Goal: Contribute content: Contribute content

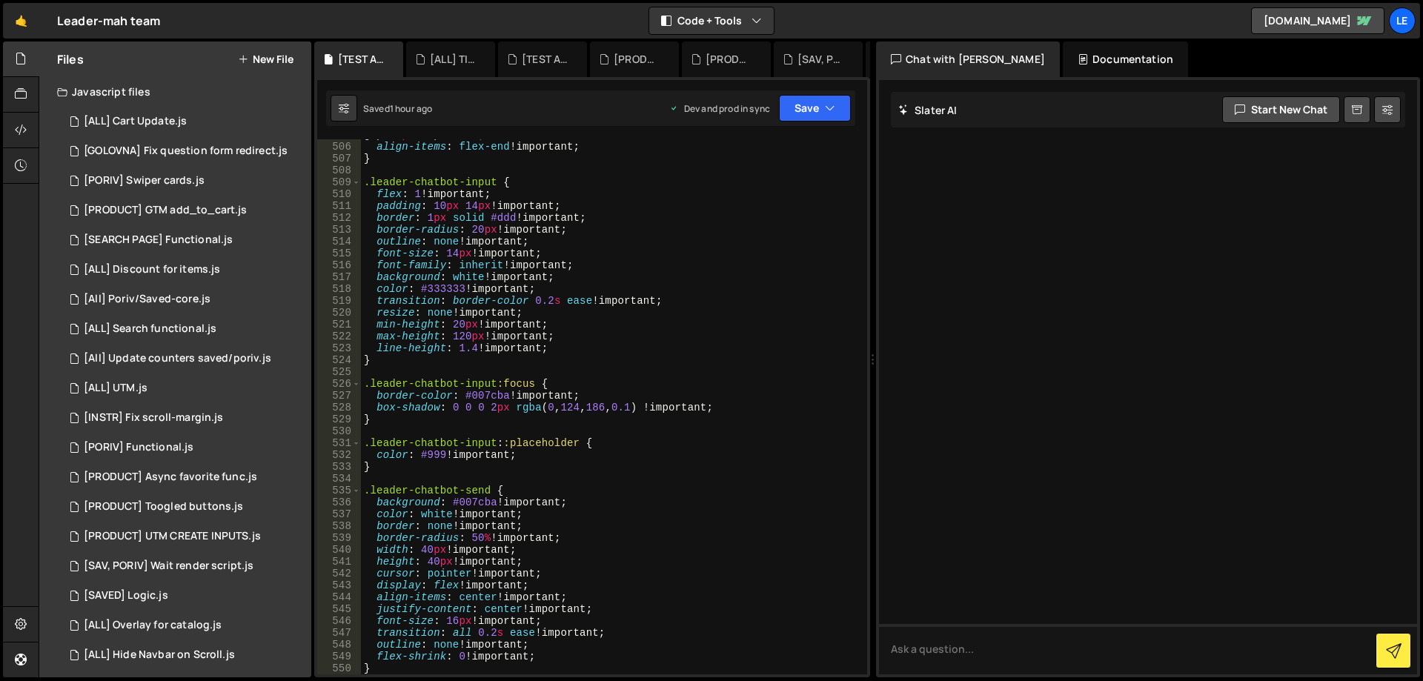
scroll to position [6000, 0]
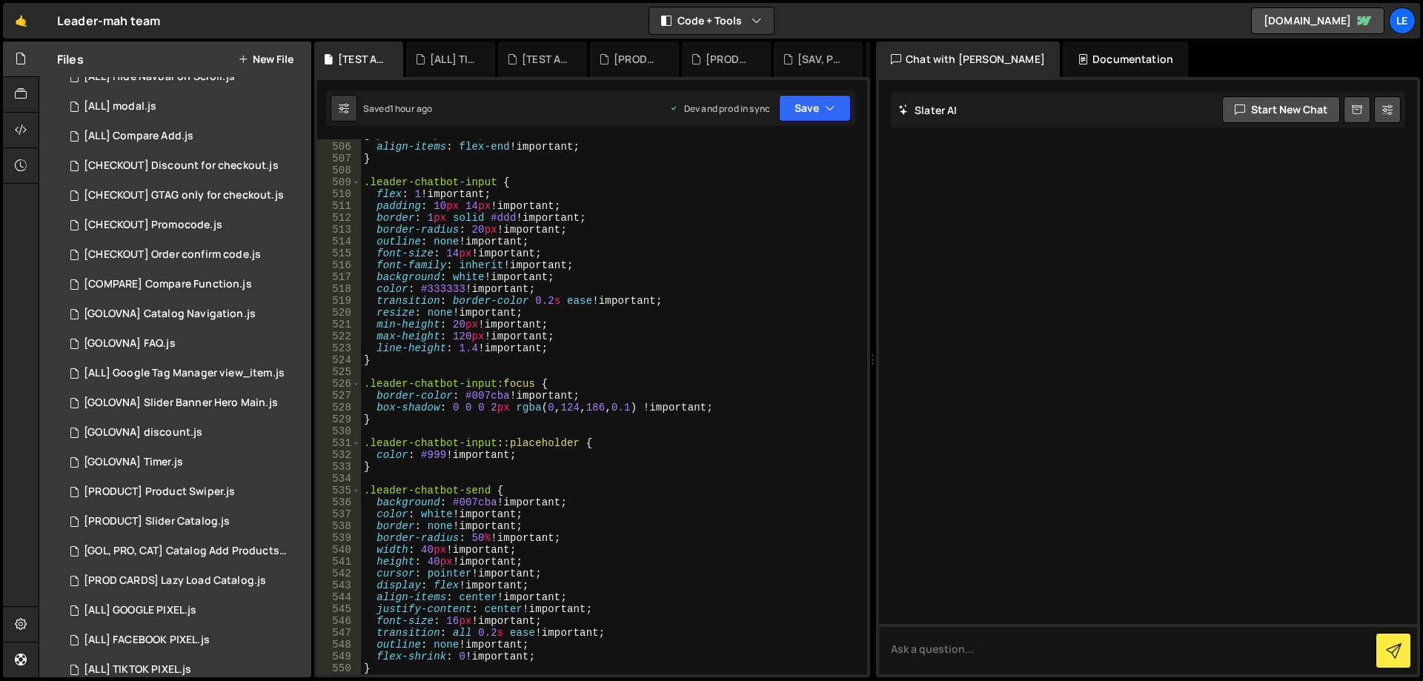
click at [617, 324] on div "gap : 8 px !important ; align-items : flex-end !important ; } .leader-chatbot-i…" at bounding box center [611, 408] width 500 height 559
click at [480, 58] on icon at bounding box center [484, 59] width 10 height 15
click at [0, 0] on icon at bounding box center [0, 0] width 0 height 0
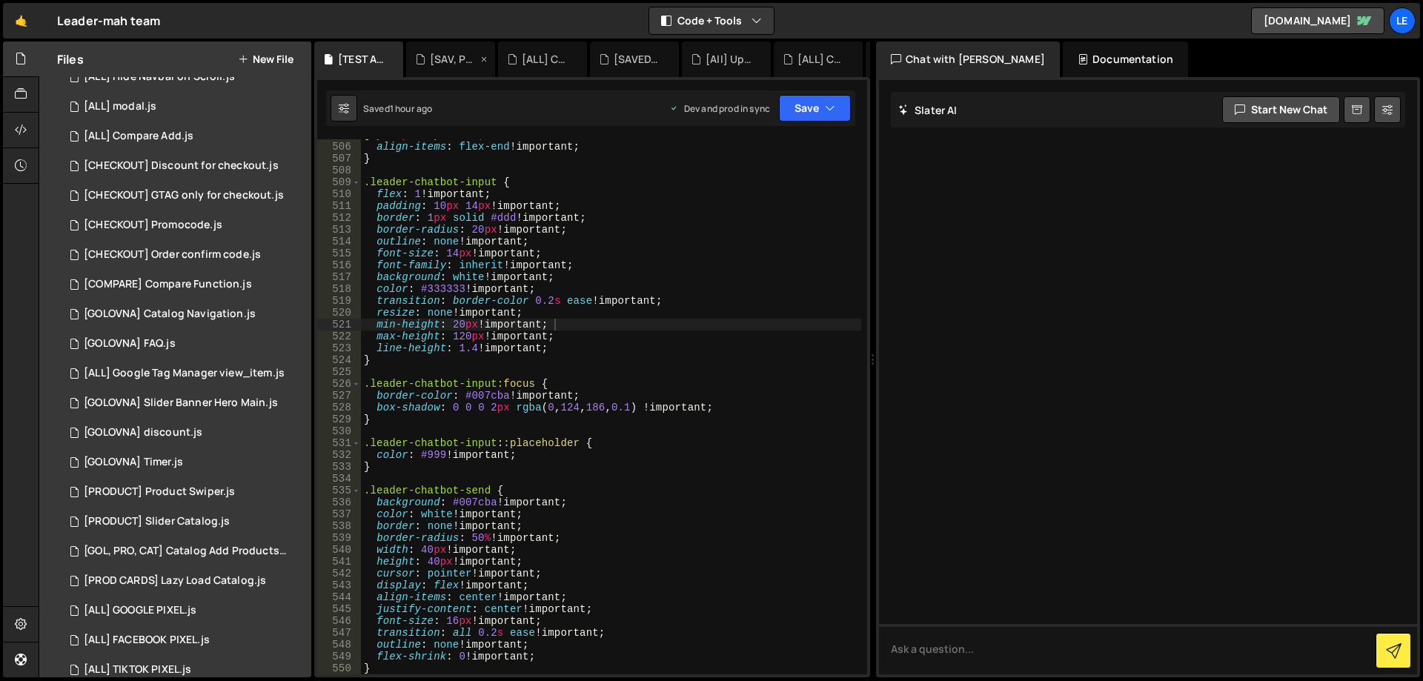
click at [480, 58] on icon at bounding box center [484, 59] width 10 height 15
click at [0, 0] on icon at bounding box center [0, 0] width 0 height 0
click at [481, 58] on icon at bounding box center [484, 59] width 10 height 15
click at [0, 0] on icon at bounding box center [0, 0] width 0 height 0
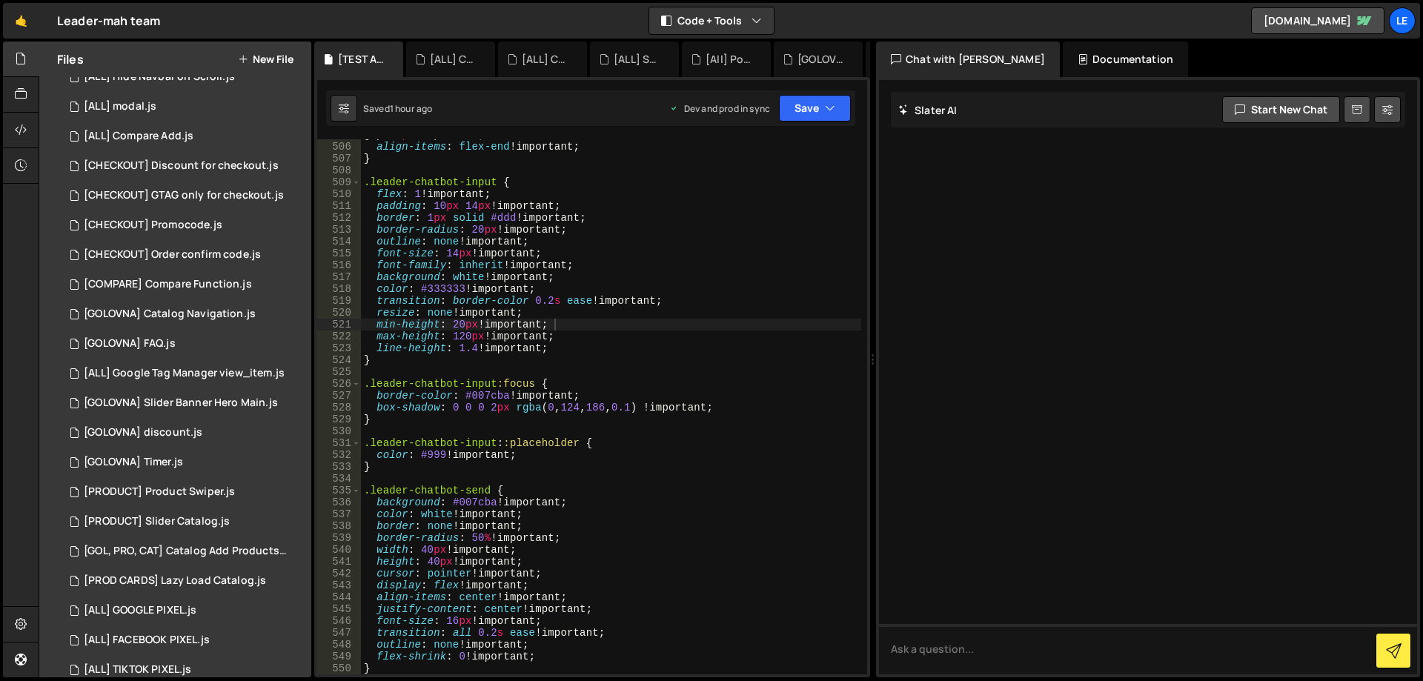
click at [0, 0] on icon at bounding box center [0, 0] width 0 height 0
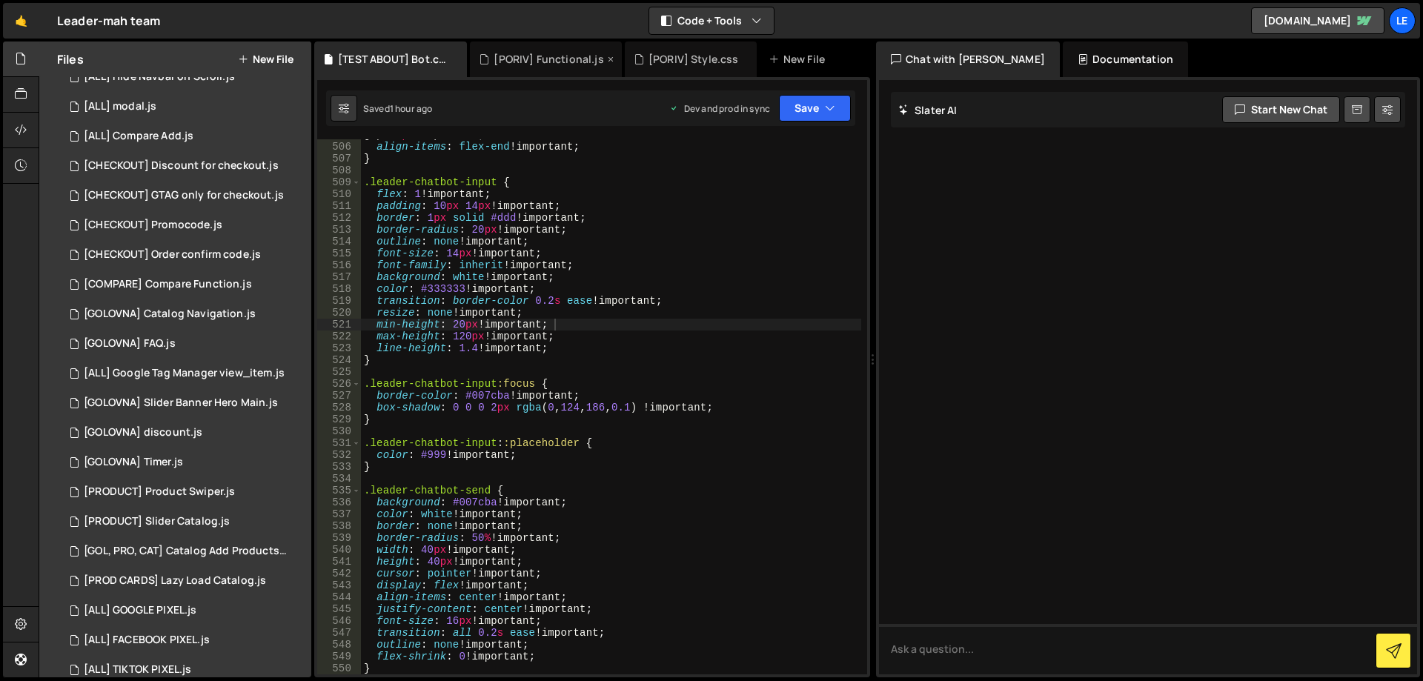
click at [609, 55] on icon at bounding box center [611, 59] width 10 height 15
click at [588, 61] on icon at bounding box center [591, 59] width 10 height 15
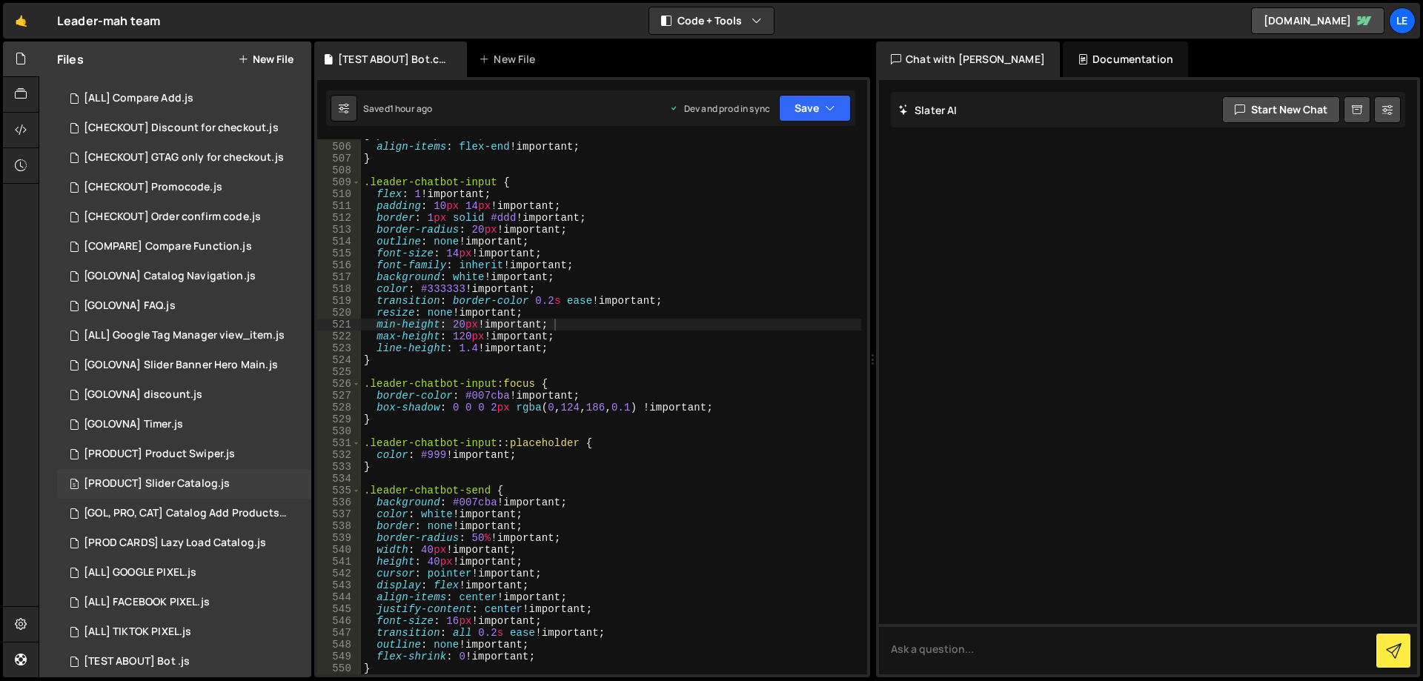
scroll to position [749, 0]
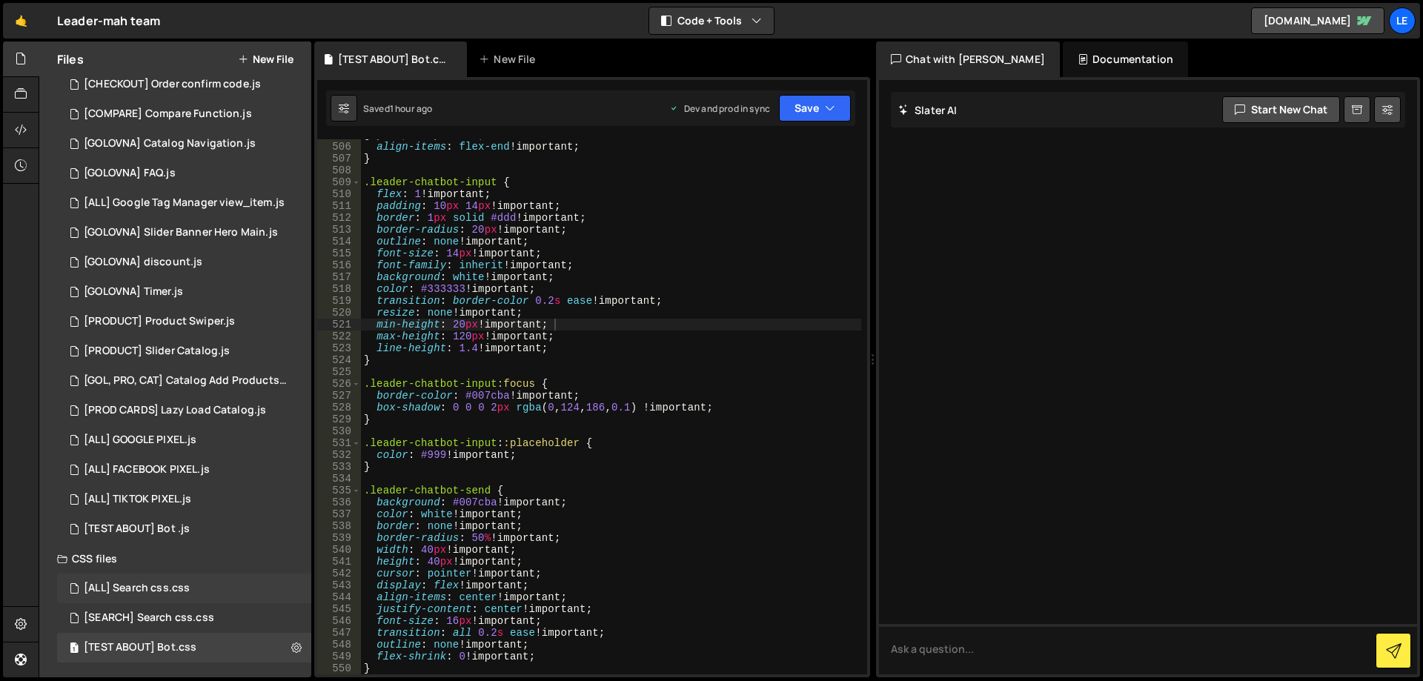
drag, startPoint x: 182, startPoint y: 639, endPoint x: 229, endPoint y: 584, distance: 72.5
click at [182, 639] on div "1 [TEST ABOUT] Bot.css 0" at bounding box center [184, 648] width 254 height 30
click at [566, 319] on div "gap : 8 px !important ; align-items : flex-end !important ; } .leader-chatbot-i…" at bounding box center [611, 408] width 500 height 559
type textarea "}"
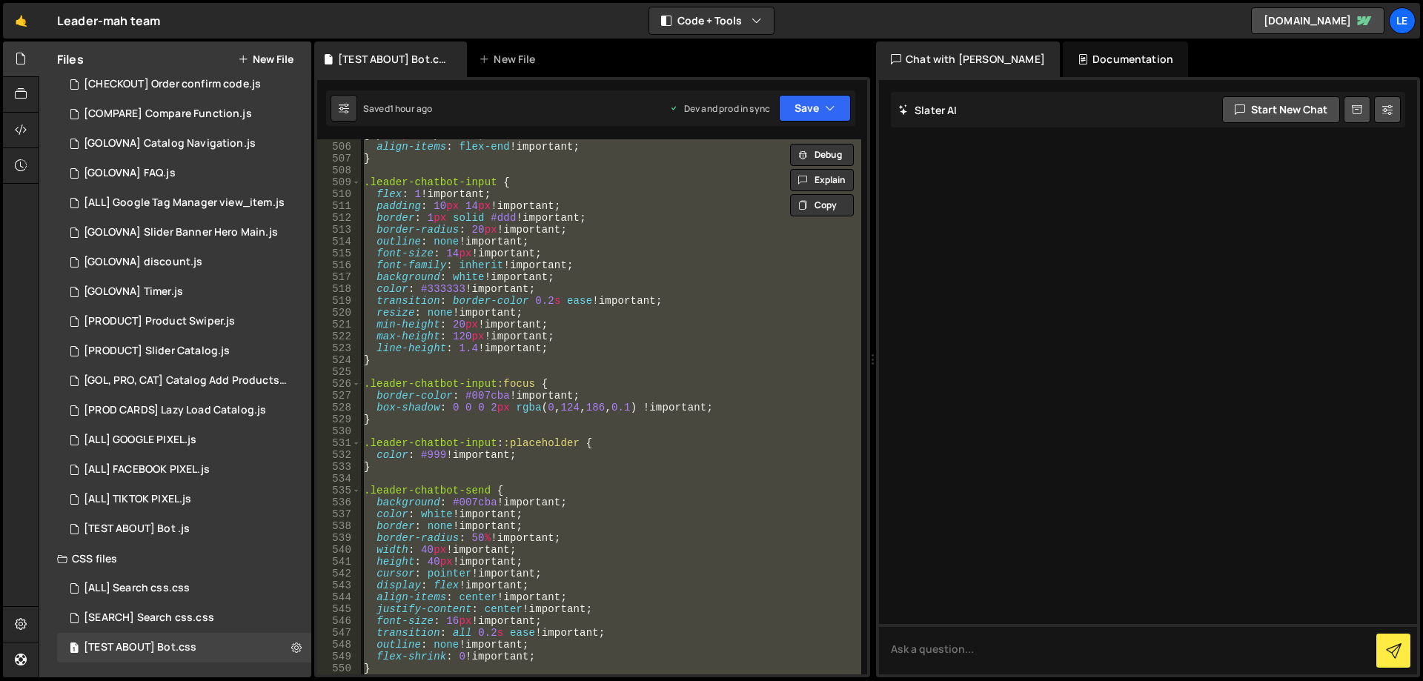
paste textarea
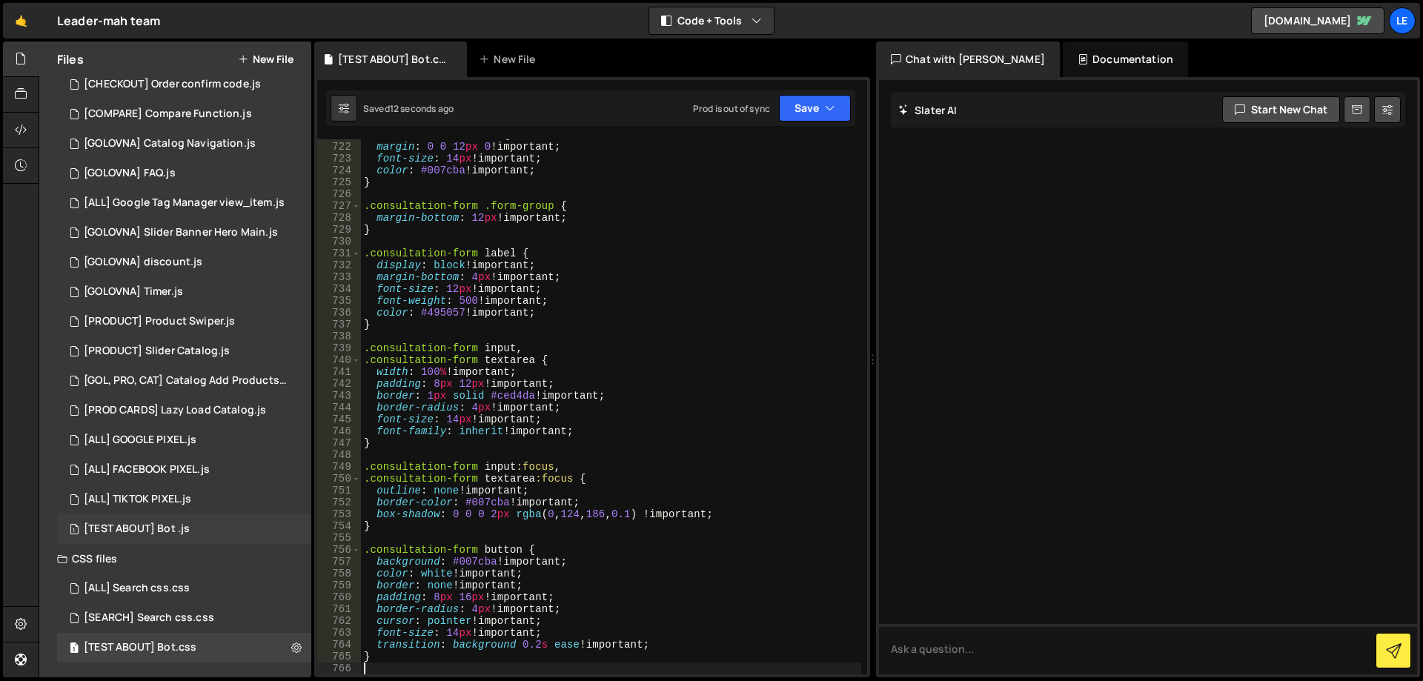
click at [200, 524] on div "1 [TEST ABOUT] Bot .js 0" at bounding box center [184, 529] width 254 height 30
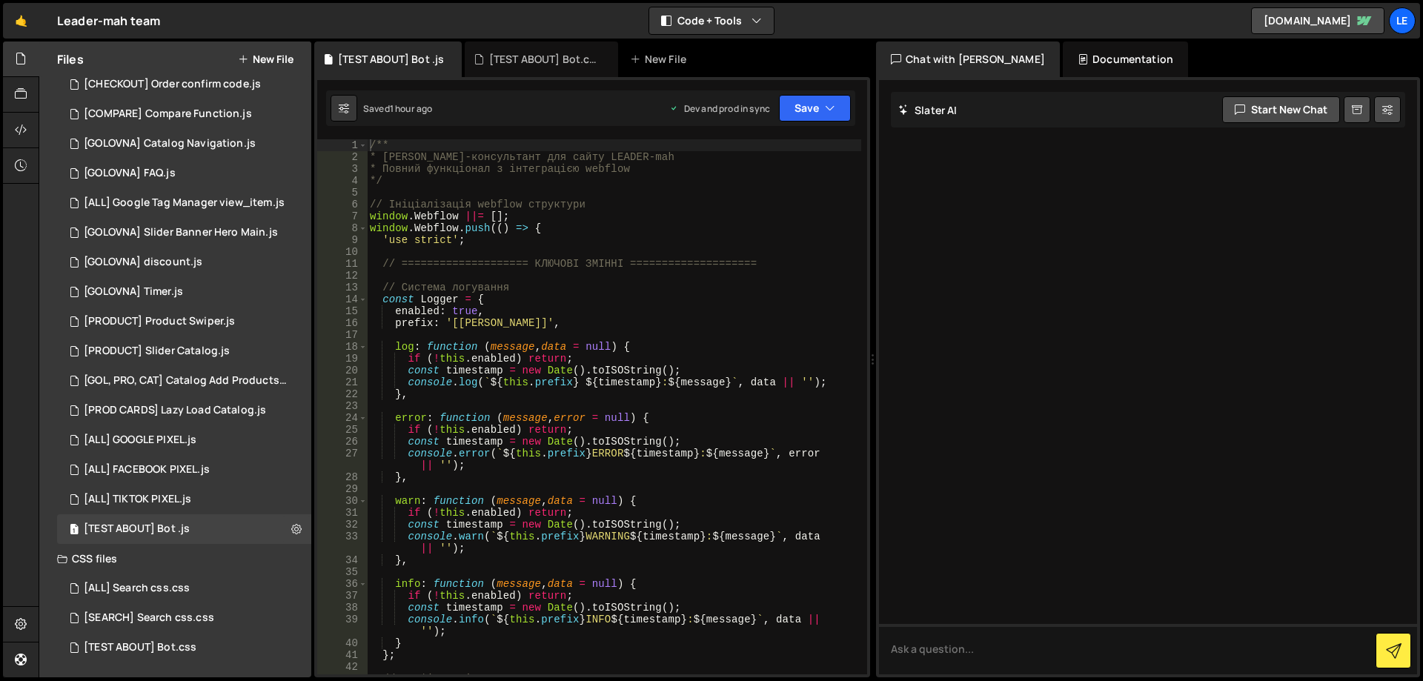
click at [610, 314] on div "/** * [PERSON_NAME]-консультант для сайту LEADER-mah * Повний функціонал з інте…" at bounding box center [614, 418] width 494 height 559
type textarea "}); // Закриваємо webflow.push()"
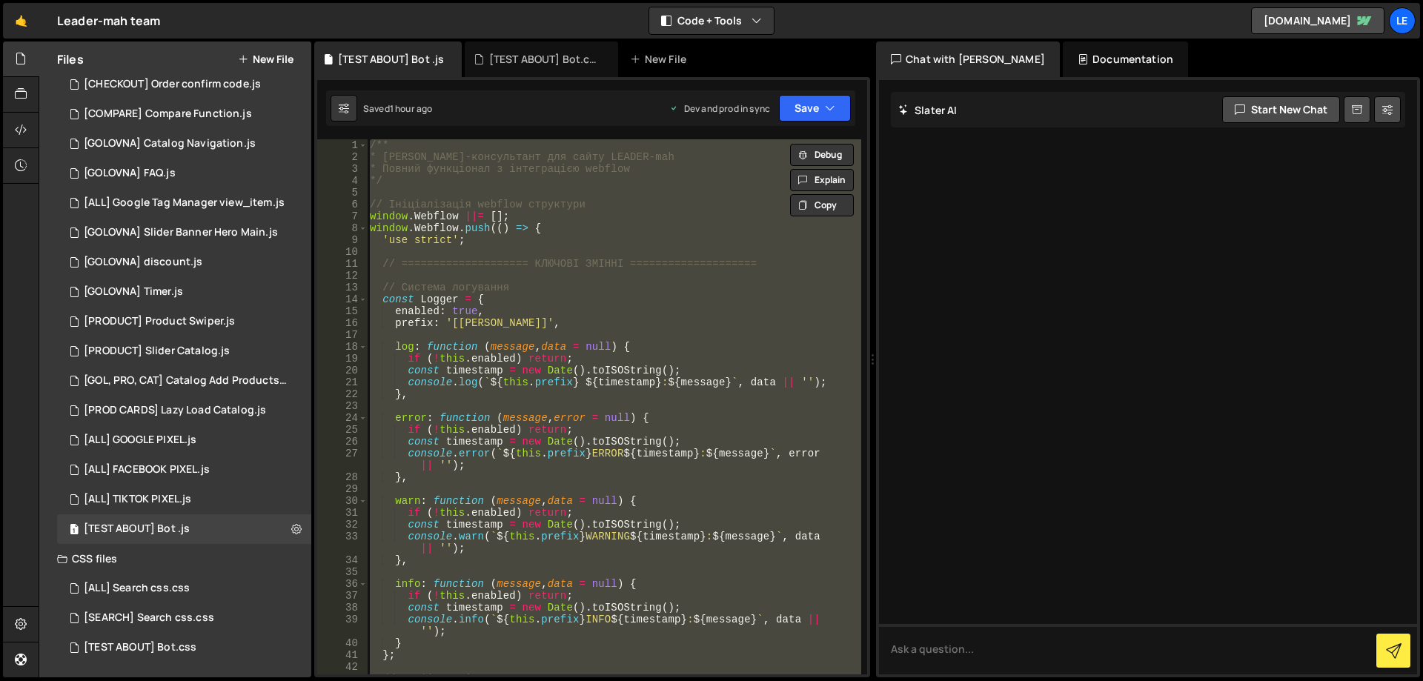
paste textarea
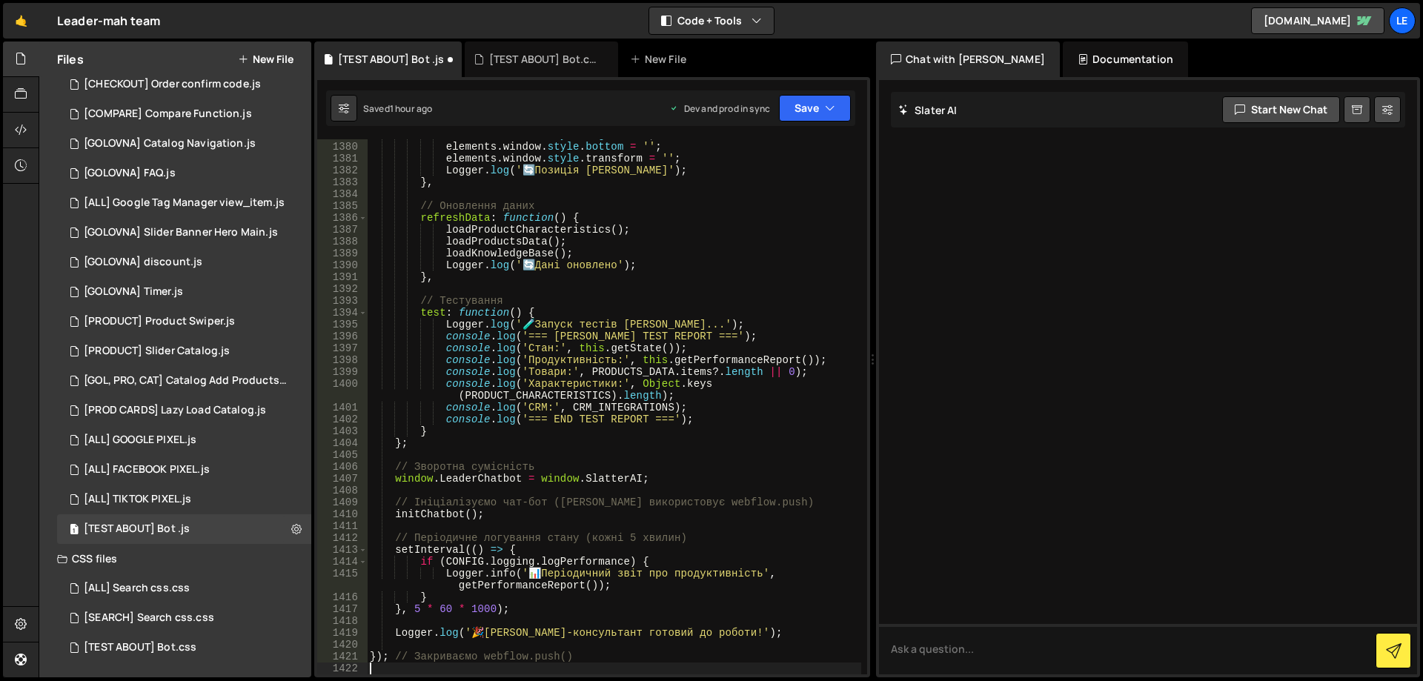
type textarea "// Періодичне логування стану (кожні 5 хвилин)"
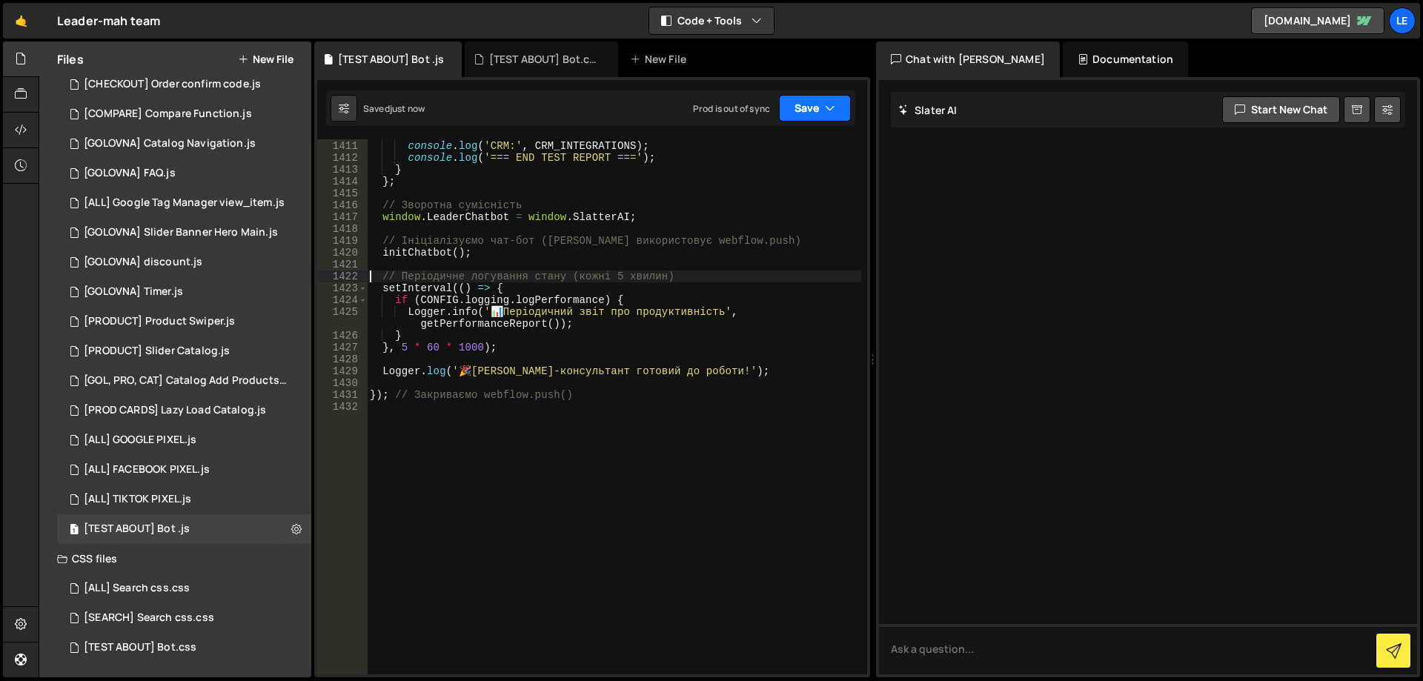
click at [802, 113] on button "Save" at bounding box center [815, 108] width 72 height 27
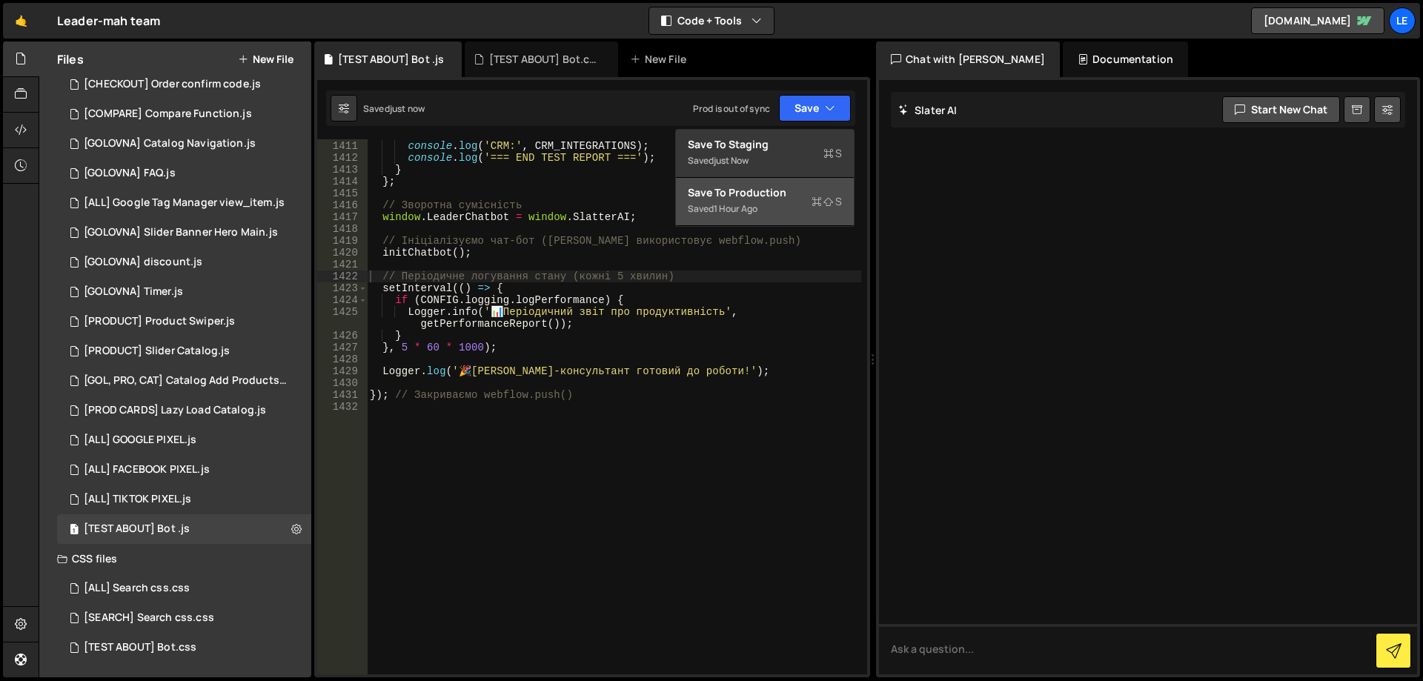
click at [779, 208] on div "Saved 1 hour ago" at bounding box center [765, 209] width 154 height 18
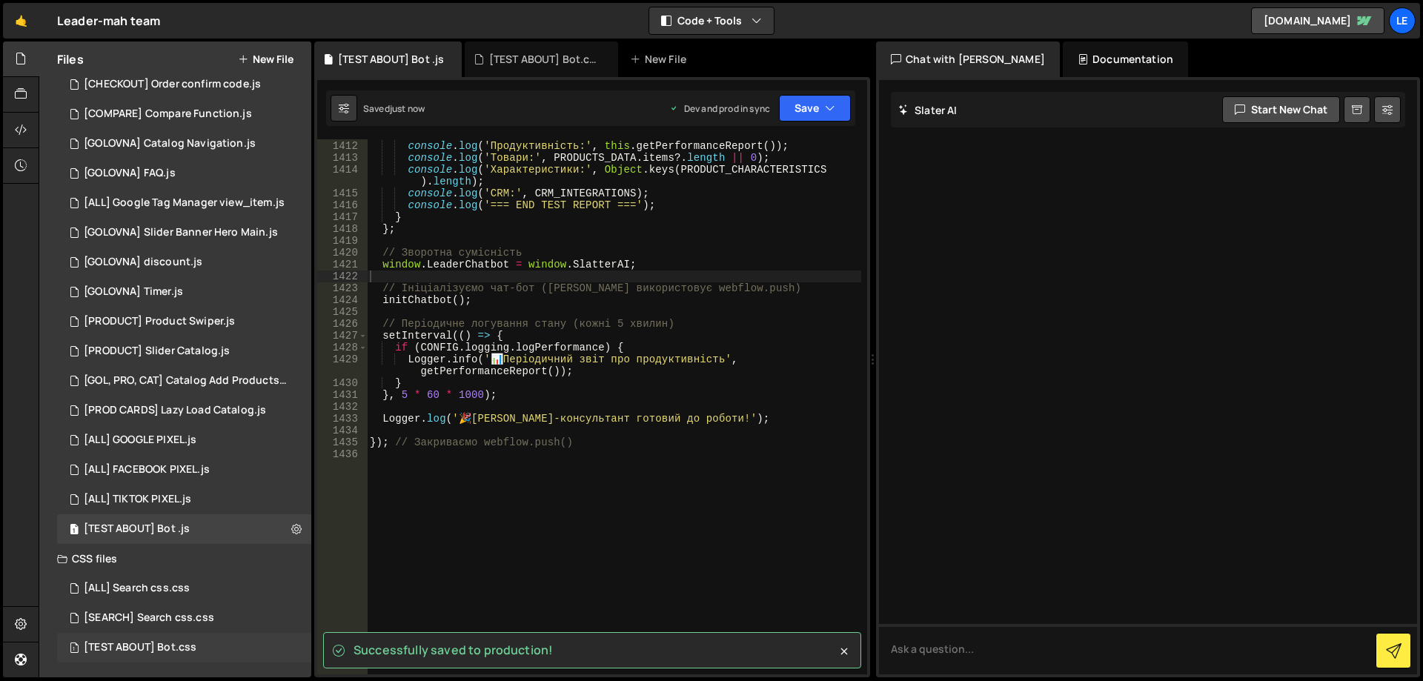
click at [198, 639] on div "1 [TEST ABOUT] Bot.css 0" at bounding box center [184, 648] width 254 height 30
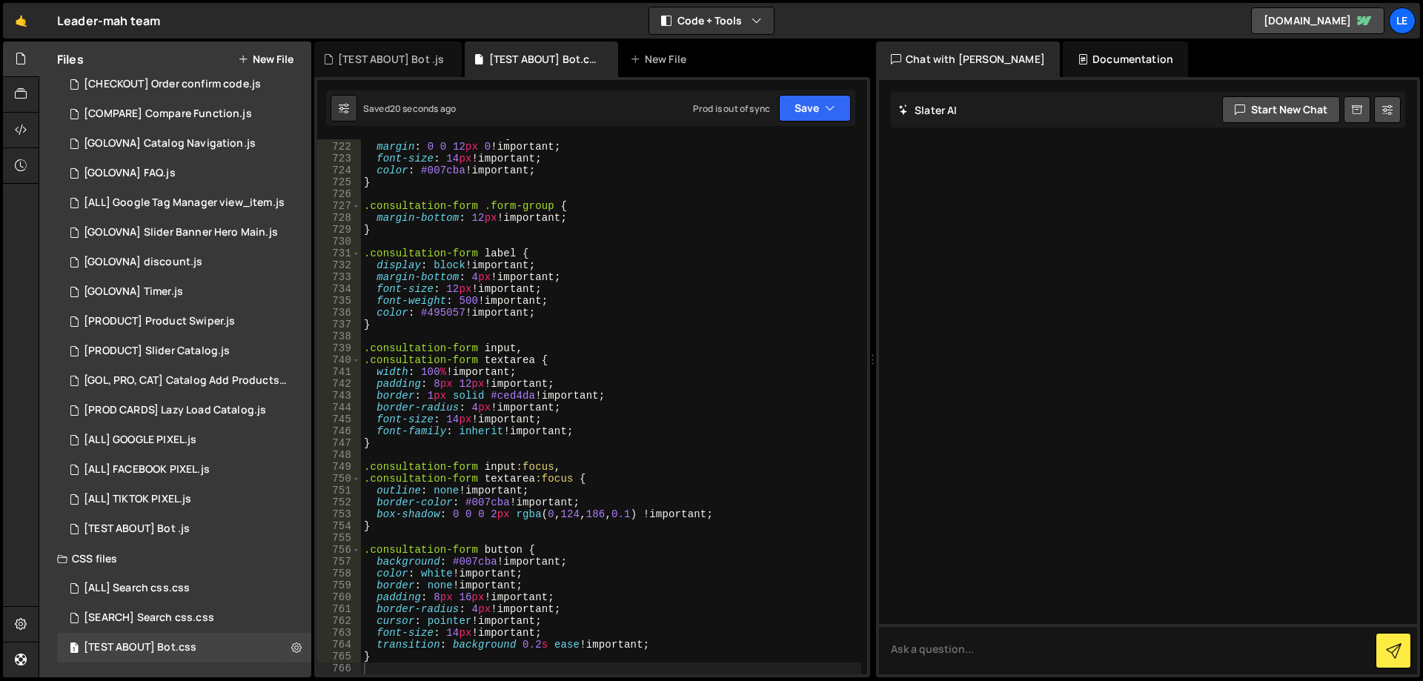
type textarea "font-size: 12px !important;"
click at [734, 283] on div ".consultation-form h4 { margin : 0 0 12 px 0 !important ; font-size : 14 px !im…" at bounding box center [611, 408] width 500 height 559
click at [821, 113] on button "Save" at bounding box center [815, 108] width 72 height 27
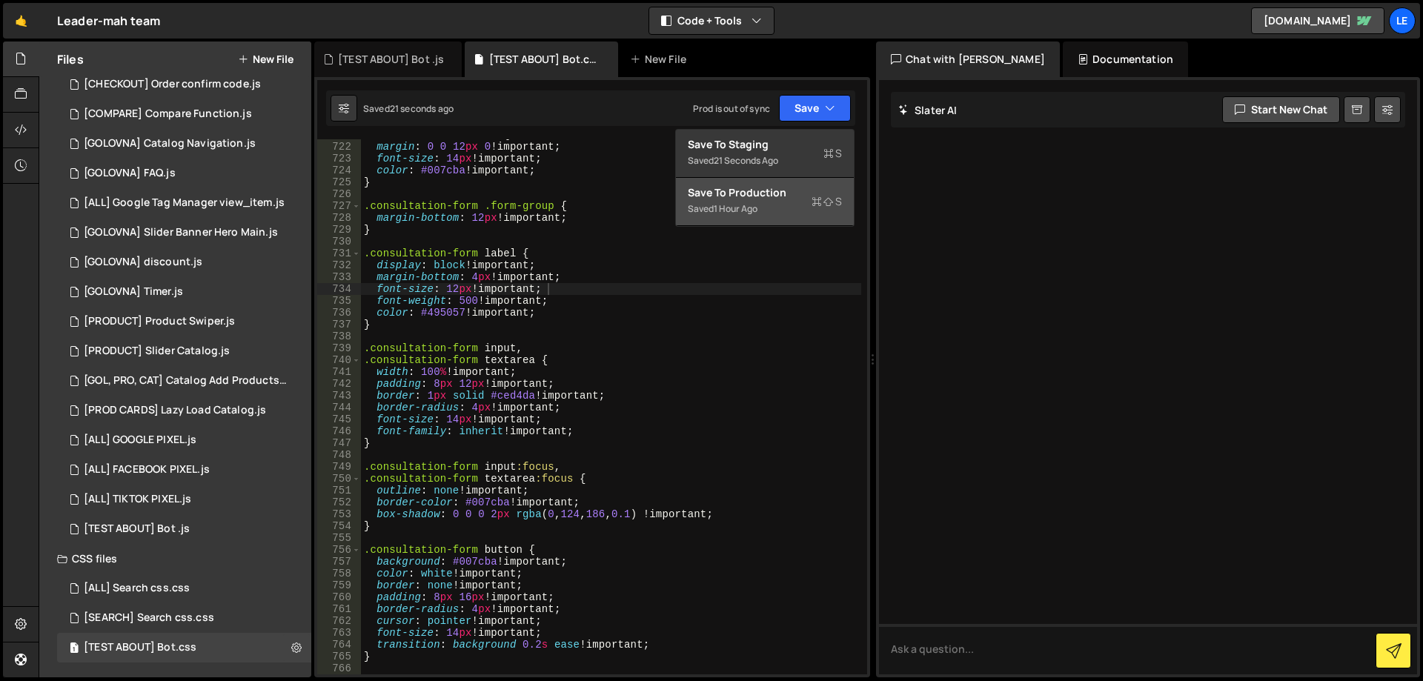
click at [798, 193] on div "Save to Production S" at bounding box center [765, 192] width 154 height 15
